Goal: Navigation & Orientation: Understand site structure

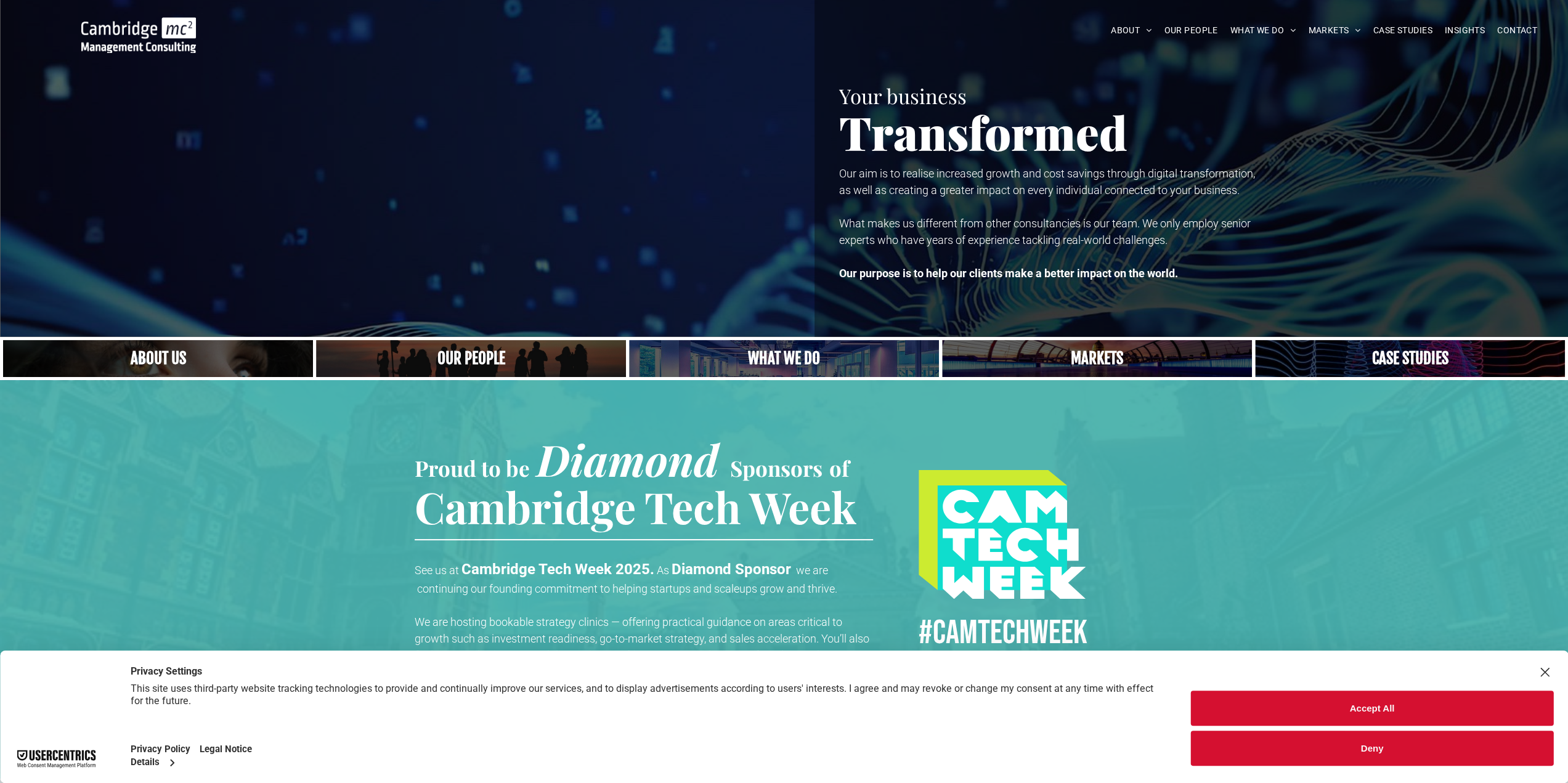
click at [1359, 710] on button "Accept All" at bounding box center [1373, 708] width 363 height 35
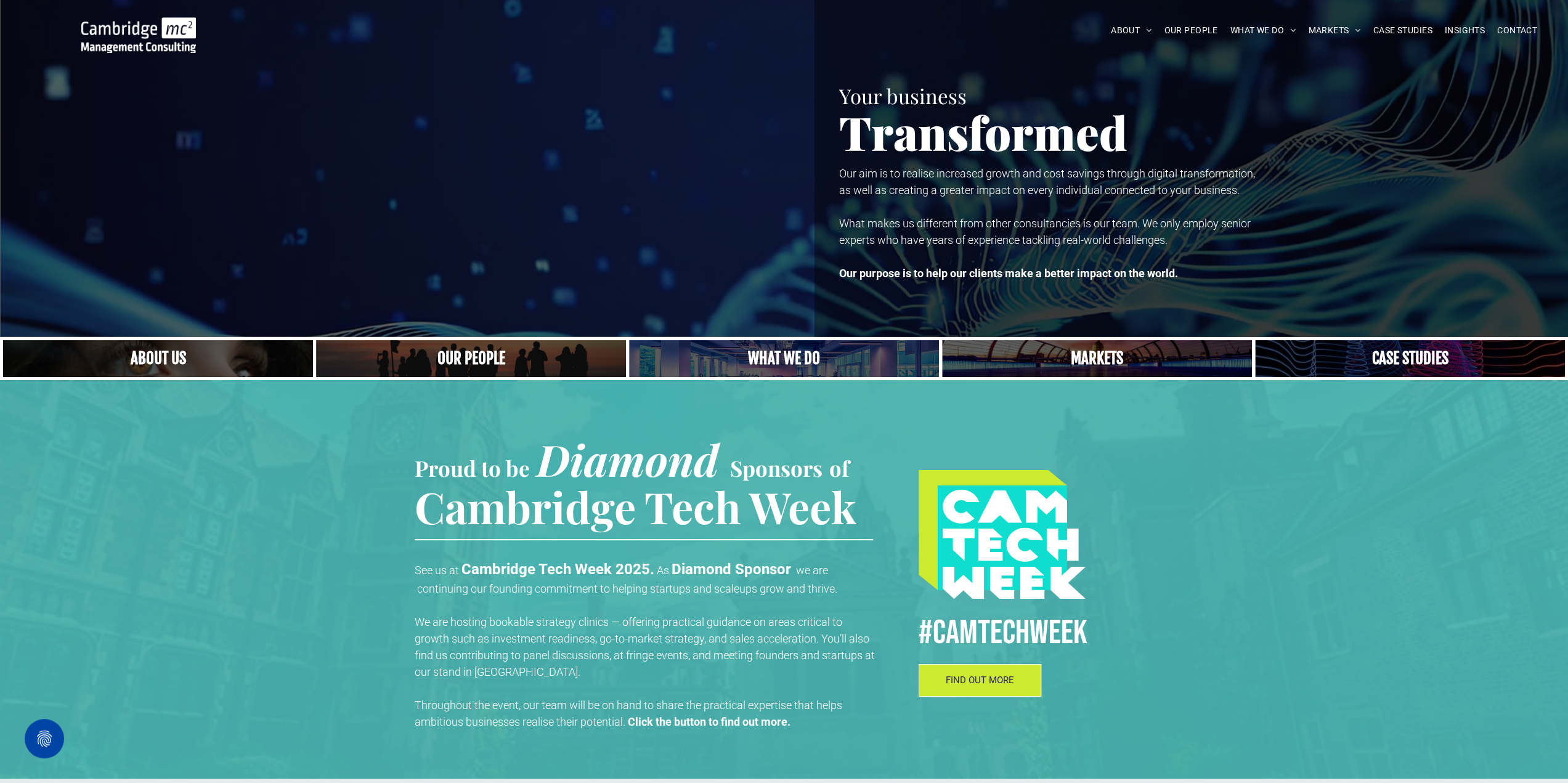
click at [240, 356] on link "Close up of woman's face, centered on her eyes" at bounding box center [158, 358] width 310 height 37
